Goal: Task Accomplishment & Management: Complete application form

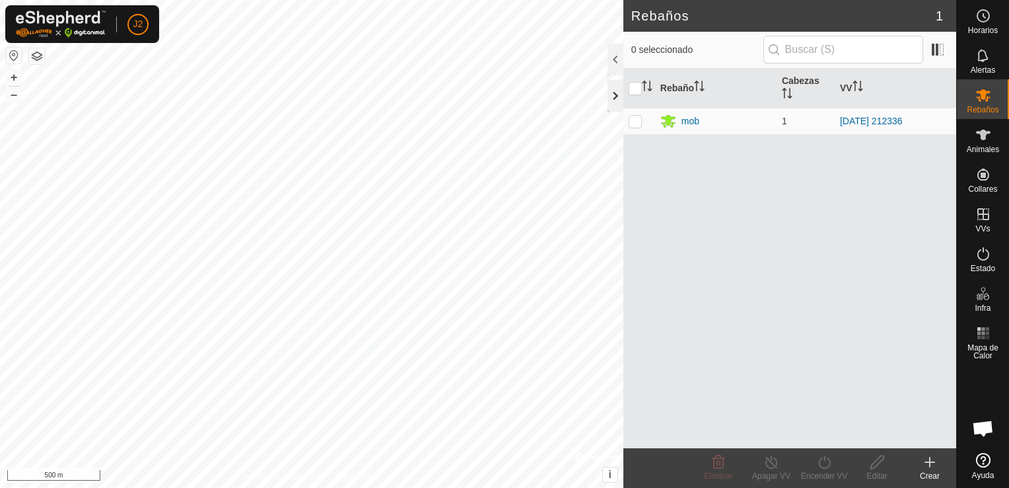
click at [614, 103] on div at bounding box center [616, 96] width 16 height 32
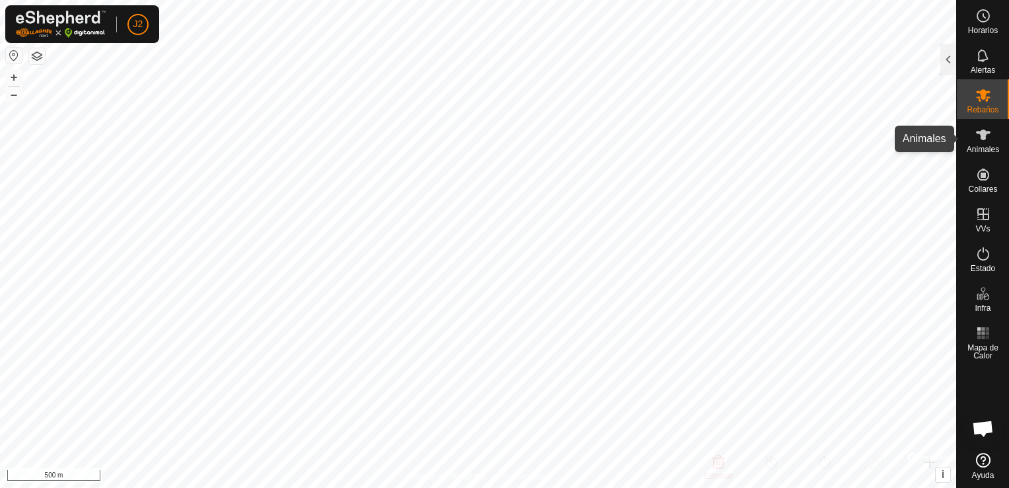
click at [986, 141] on icon at bounding box center [984, 135] width 16 height 16
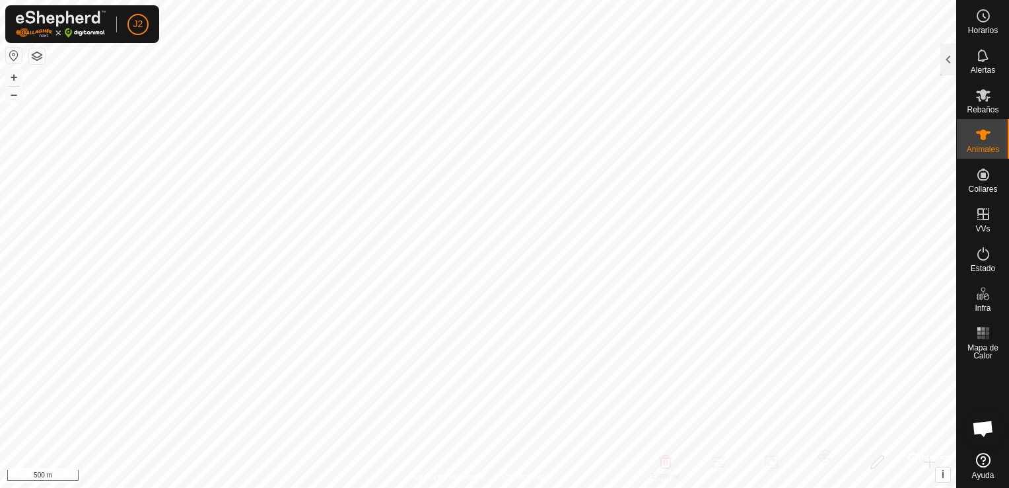
click at [606, 487] on html "J2 Horarios Alertas Rebaños Animales Collares VVs Estado Infra Mapa de Calor Ay…" at bounding box center [504, 244] width 1009 height 488
checkbox input "true"
click at [981, 96] on icon at bounding box center [983, 95] width 15 height 13
click at [947, 59] on div at bounding box center [949, 60] width 16 height 32
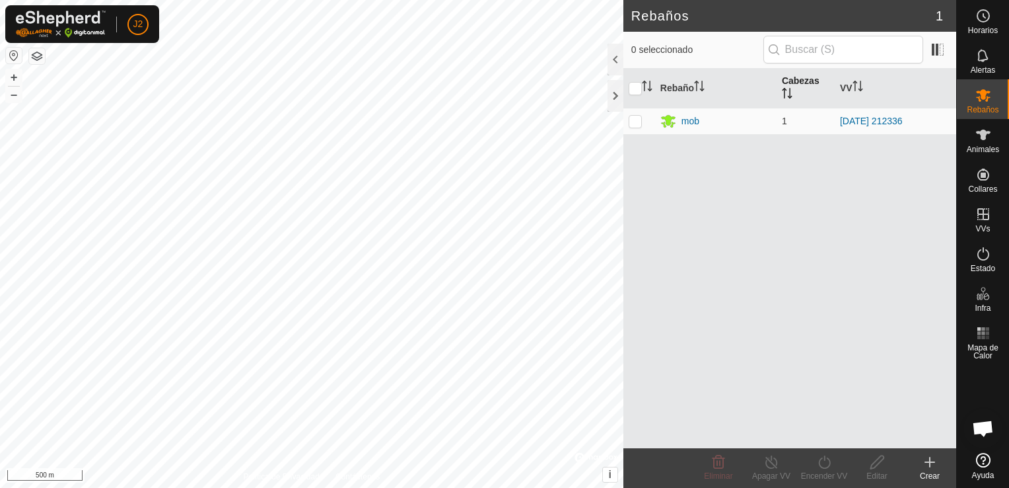
click at [788, 89] on icon "Activar para ordenar" at bounding box center [787, 93] width 11 height 11
click at [614, 62] on div at bounding box center [616, 60] width 16 height 32
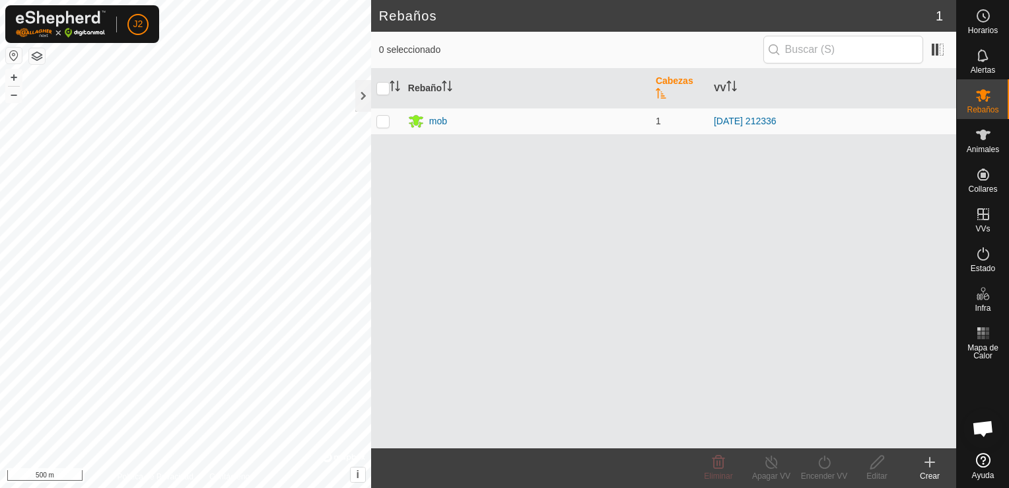
click at [928, 466] on icon at bounding box center [930, 462] width 16 height 16
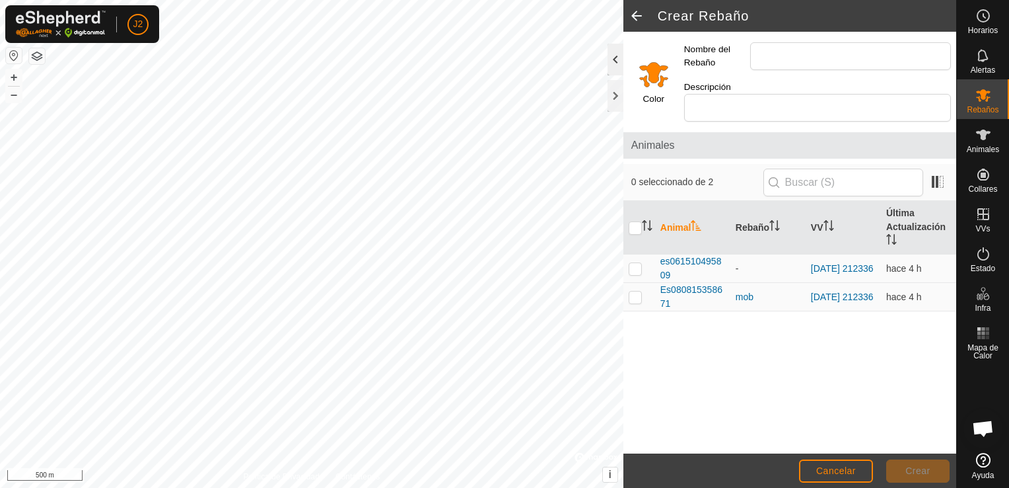
click at [615, 59] on div at bounding box center [616, 60] width 16 height 32
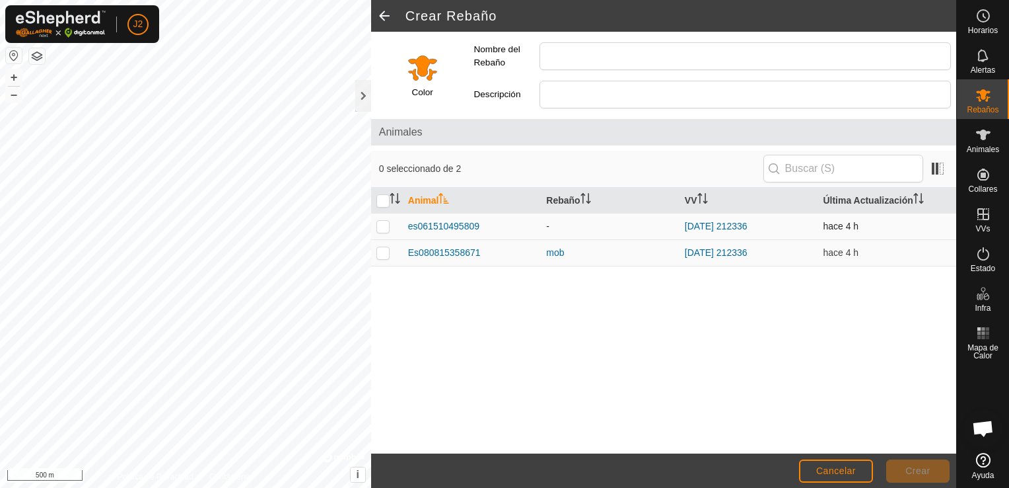
click at [388, 228] on p-checkbox at bounding box center [383, 226] width 13 height 11
checkbox input "true"
click at [383, 252] on p-checkbox at bounding box center [383, 252] width 13 height 11
checkbox input "true"
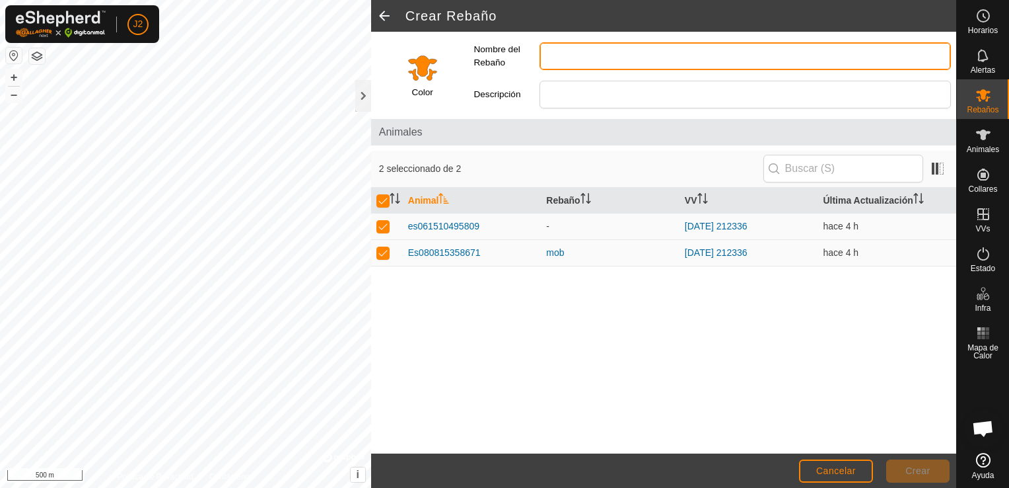
click at [659, 52] on input "Nombre del Rebaño" at bounding box center [746, 56] width 412 height 28
type input "soldecampo"
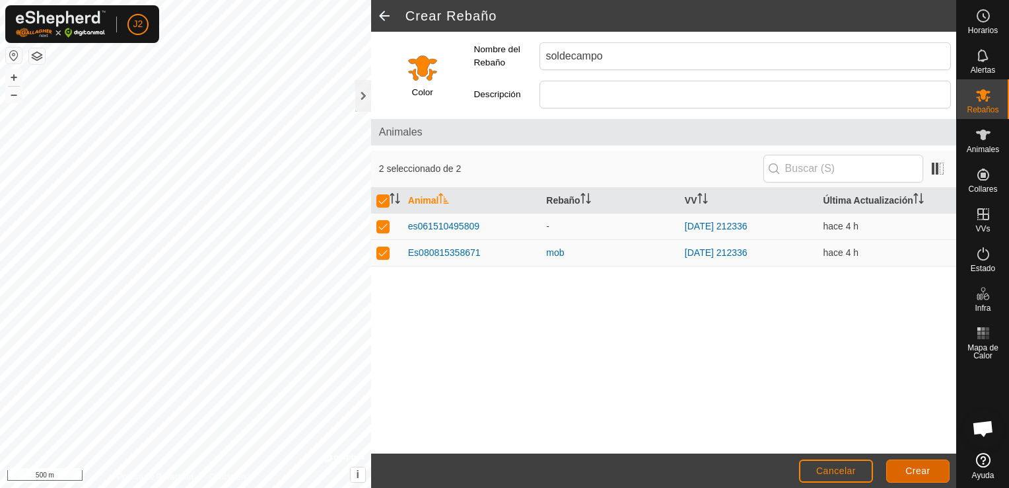
click at [912, 470] on span "Crear" at bounding box center [918, 470] width 25 height 11
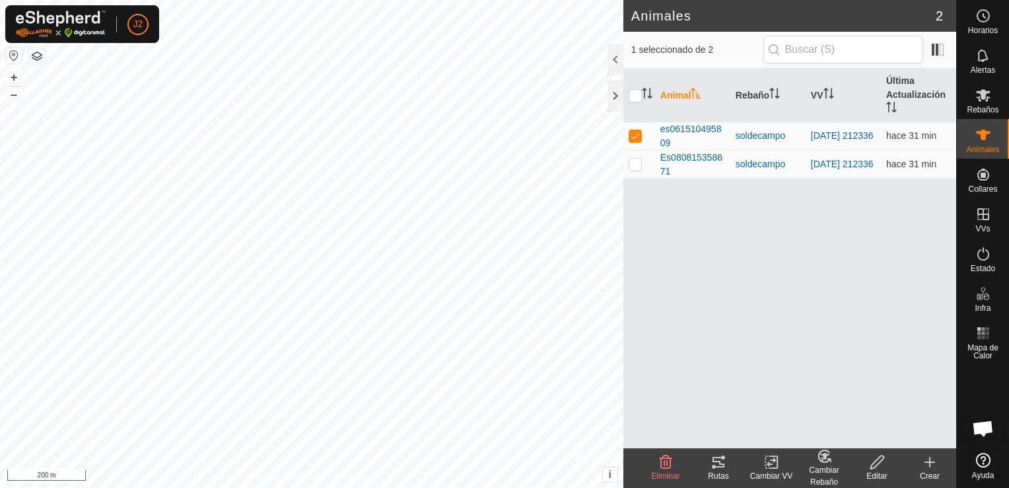
drag, startPoint x: 719, startPoint y: 472, endPoint x: 735, endPoint y: 471, distance: 16.5
click at [735, 471] on div "Rutas" at bounding box center [718, 476] width 53 height 12
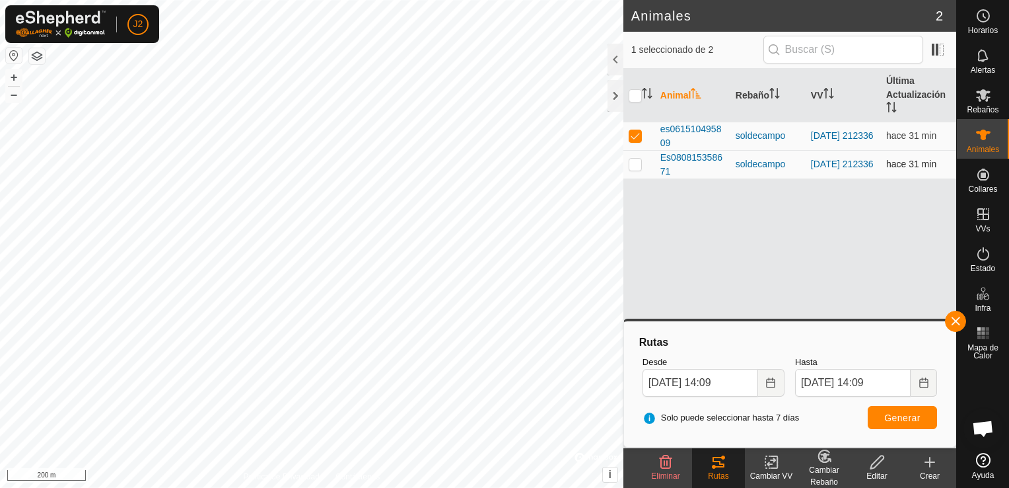
click at [638, 168] on p-checkbox at bounding box center [635, 164] width 13 height 11
checkbox input "true"
click at [634, 138] on p-checkbox at bounding box center [635, 135] width 13 height 11
checkbox input "false"
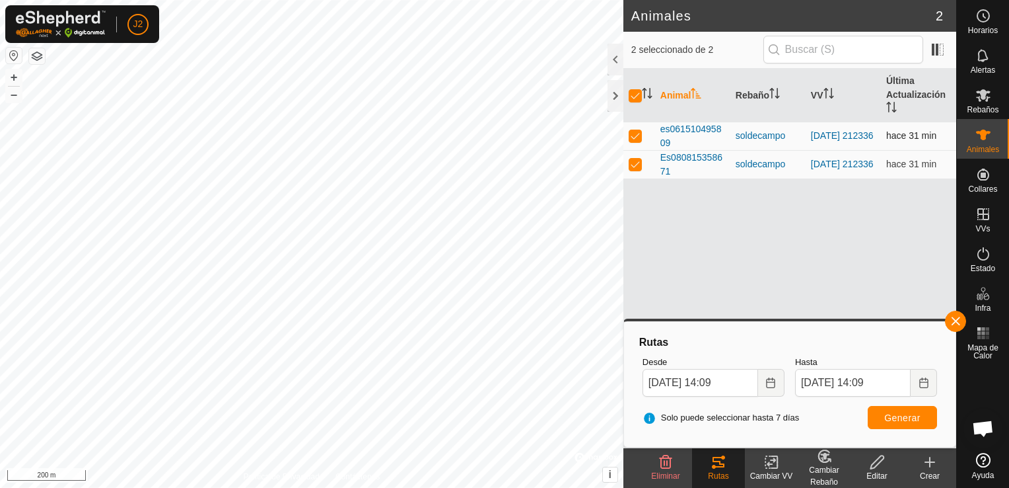
checkbox input "false"
click at [708, 473] on div "Rutas" at bounding box center [718, 476] width 53 height 12
click at [905, 411] on button "Generar" at bounding box center [902, 417] width 69 height 23
click at [636, 170] on td at bounding box center [640, 164] width 32 height 28
checkbox input "false"
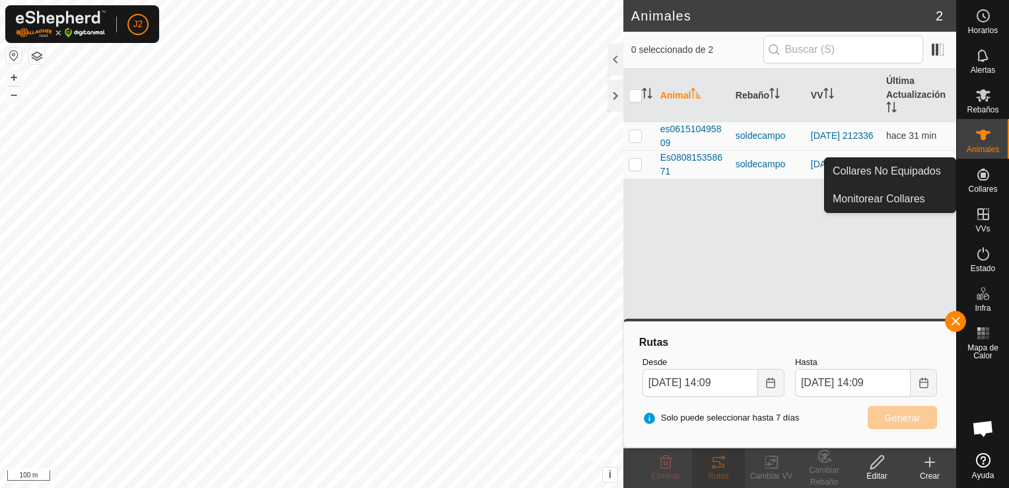
click at [986, 176] on icon at bounding box center [984, 174] width 12 height 12
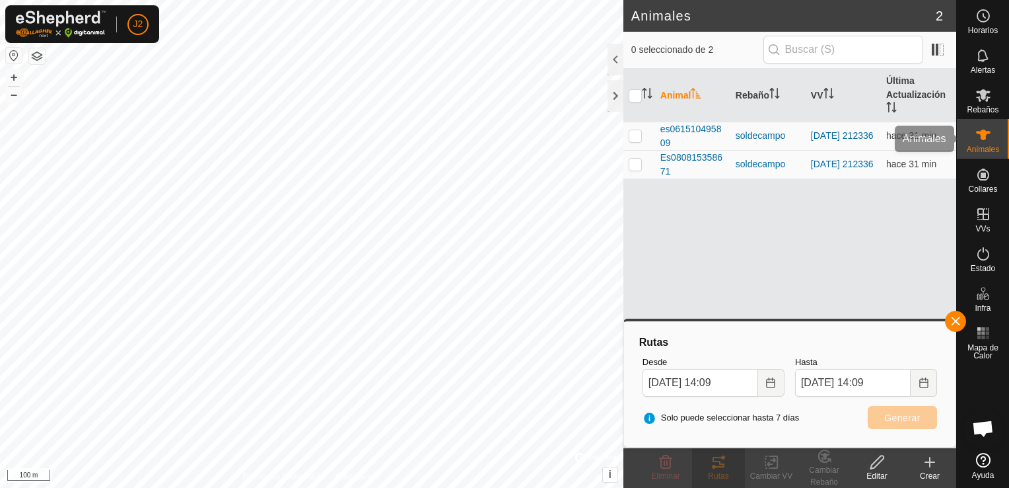
click at [990, 115] on div "Rebaños" at bounding box center [983, 99] width 52 height 40
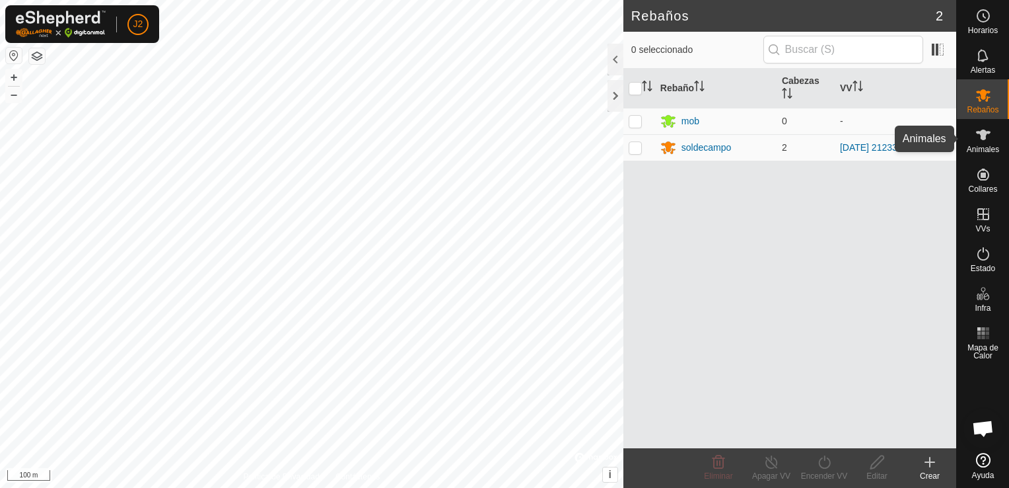
click at [994, 140] on es-animals-svg-icon at bounding box center [984, 134] width 24 height 21
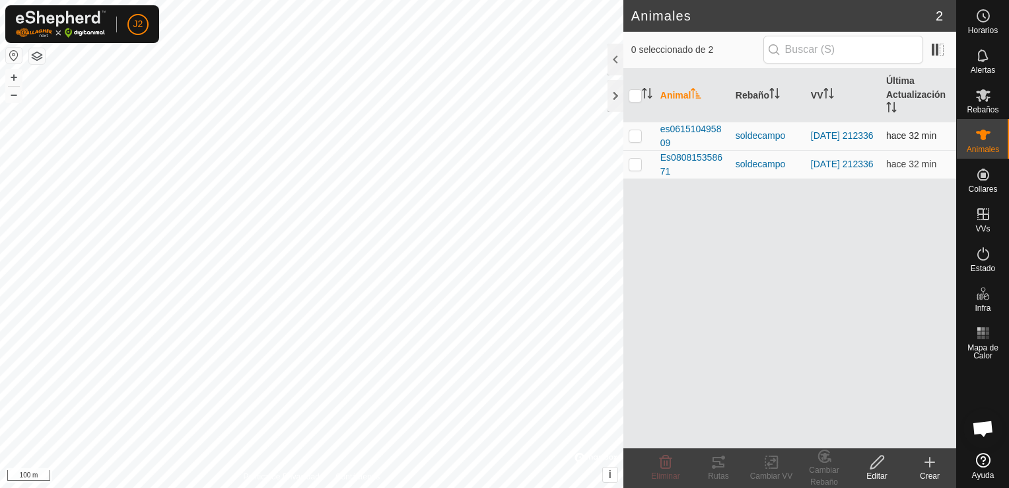
click at [629, 141] on td at bounding box center [640, 136] width 32 height 28
click at [636, 137] on p-checkbox at bounding box center [635, 135] width 13 height 11
checkbox input "false"
click at [636, 160] on p-checkbox at bounding box center [635, 164] width 13 height 11
checkbox input "true"
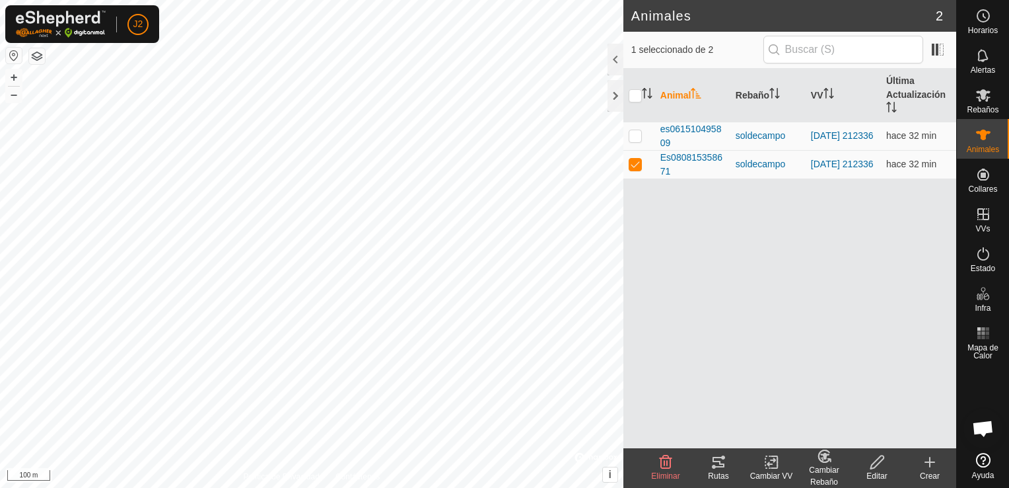
click at [718, 474] on div "Rutas" at bounding box center [718, 476] width 53 height 12
